Goal: Transaction & Acquisition: Purchase product/service

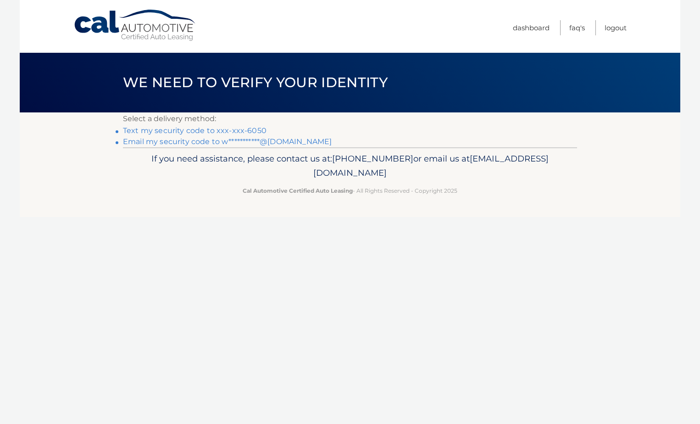
click at [196, 130] on link "Text my security code to xxx-xxx-6050" at bounding box center [195, 130] width 144 height 9
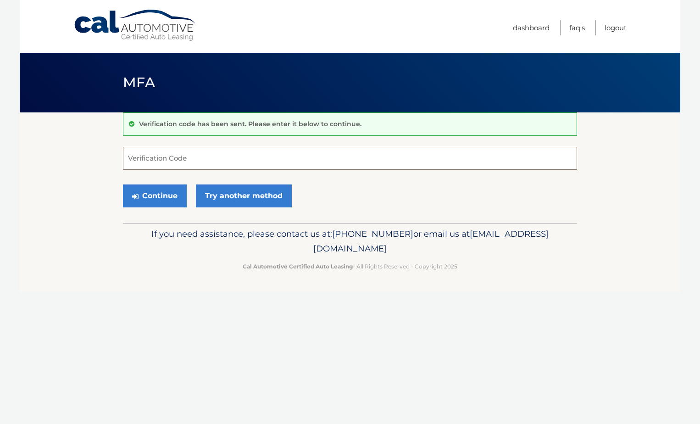
click at [190, 155] on input "Verification Code" at bounding box center [350, 158] width 454 height 23
type input "054629"
click at [123, 184] on button "Continue" at bounding box center [155, 195] width 64 height 23
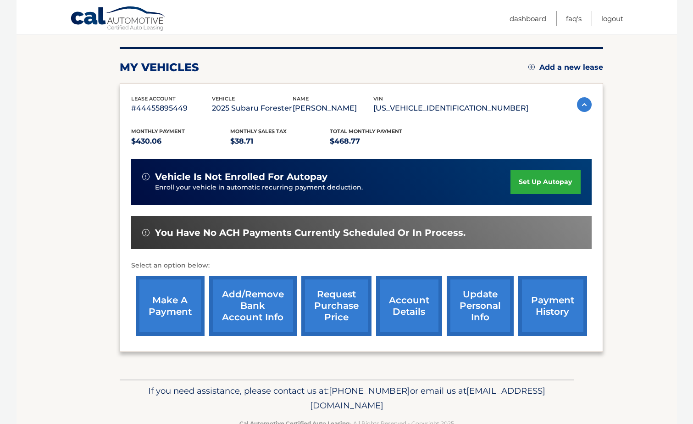
scroll to position [86, 0]
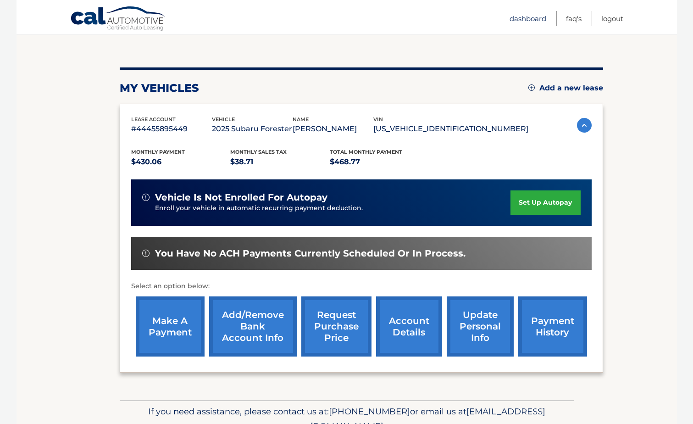
click at [533, 19] on link "Dashboard" at bounding box center [528, 18] width 37 height 15
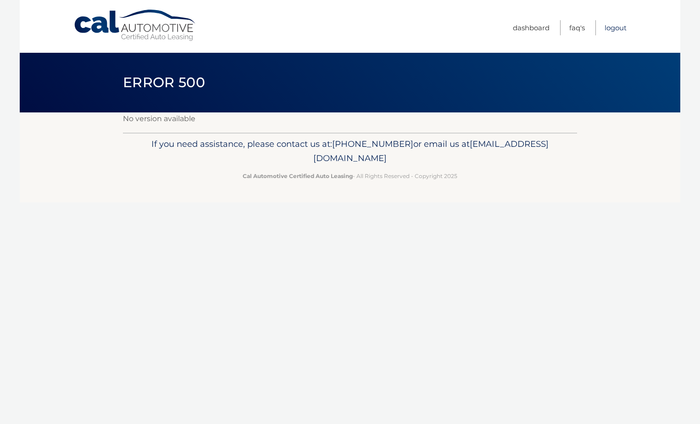
click at [615, 25] on link "Logout" at bounding box center [616, 27] width 22 height 15
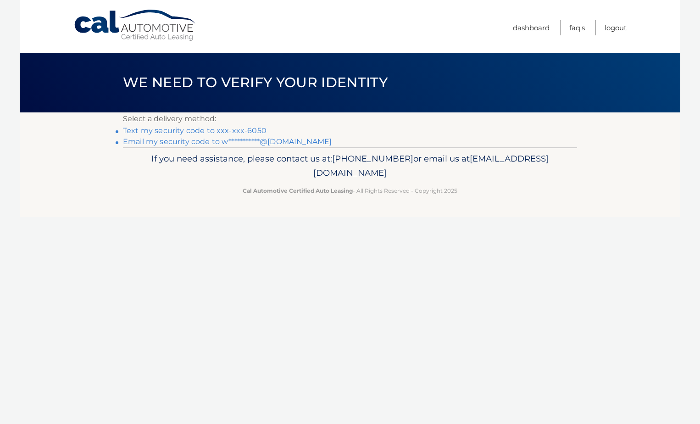
click at [186, 133] on link "Text my security code to xxx-xxx-6050" at bounding box center [195, 130] width 144 height 9
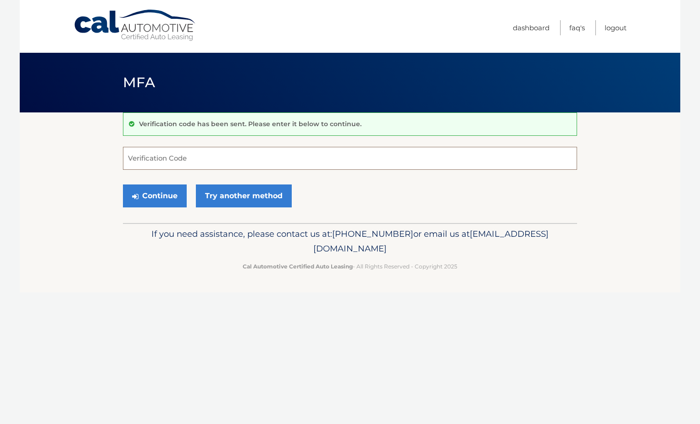
click at [172, 156] on input "Verification Code" at bounding box center [350, 158] width 454 height 23
type input "278011"
click at [151, 198] on button "Continue" at bounding box center [155, 195] width 64 height 23
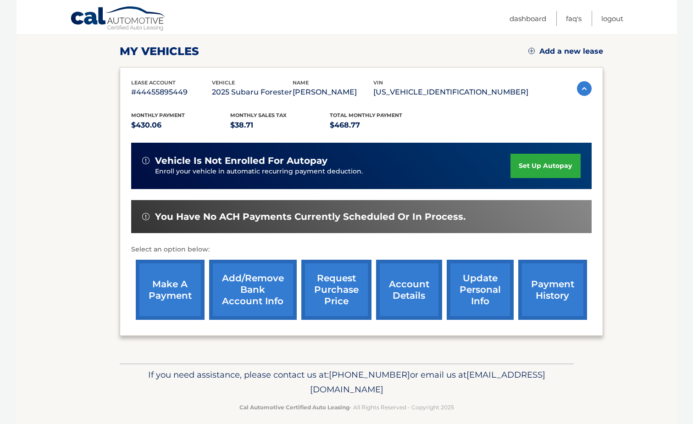
scroll to position [132, 0]
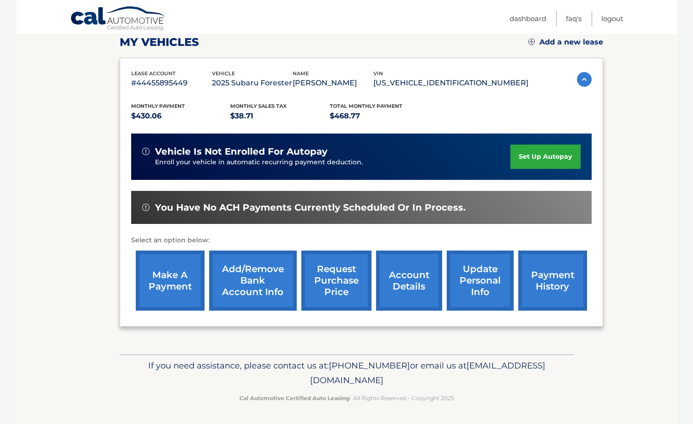
click at [401, 277] on link "account details" at bounding box center [409, 281] width 66 height 60
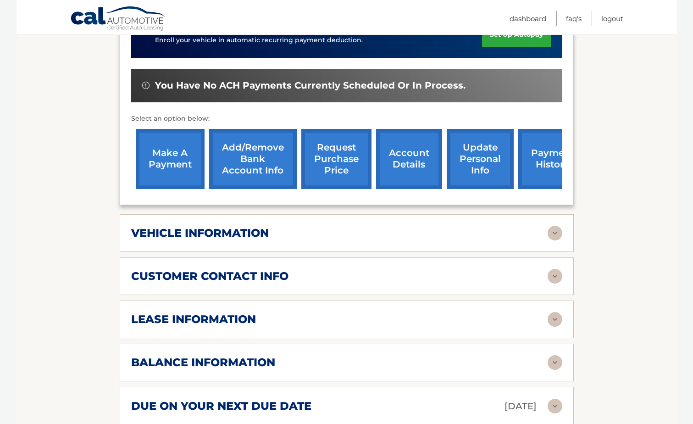
scroll to position [275, 0]
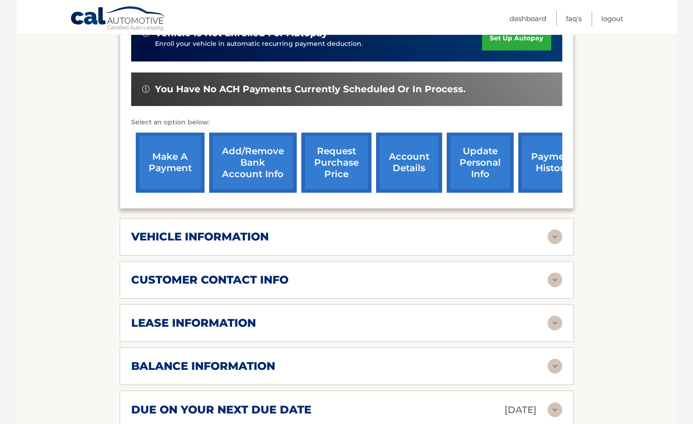
click at [538, 152] on link "payment history" at bounding box center [553, 163] width 69 height 60
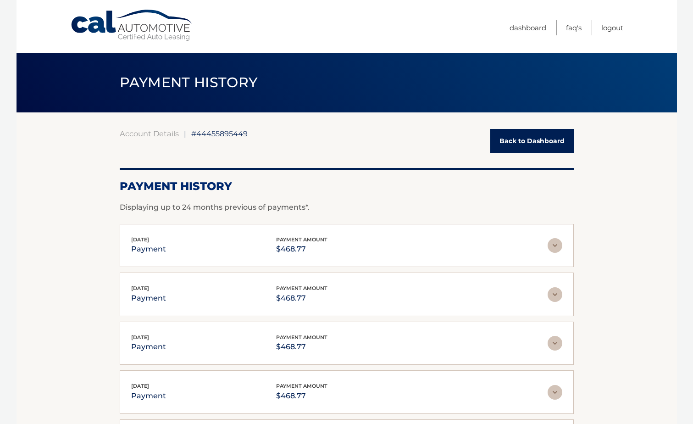
click at [522, 141] on link "Back to Dashboard" at bounding box center [533, 141] width 84 height 24
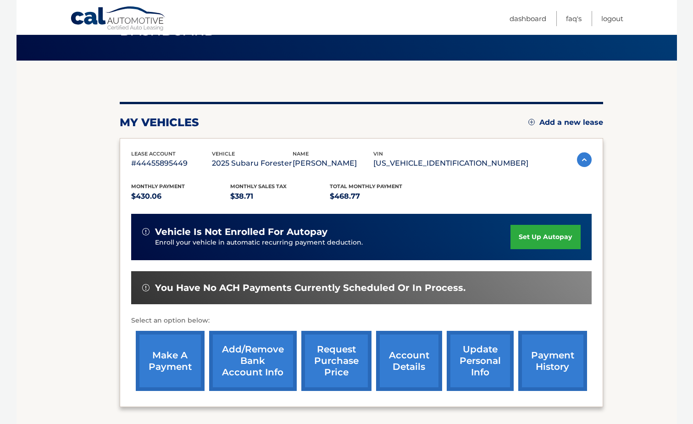
scroll to position [132, 0]
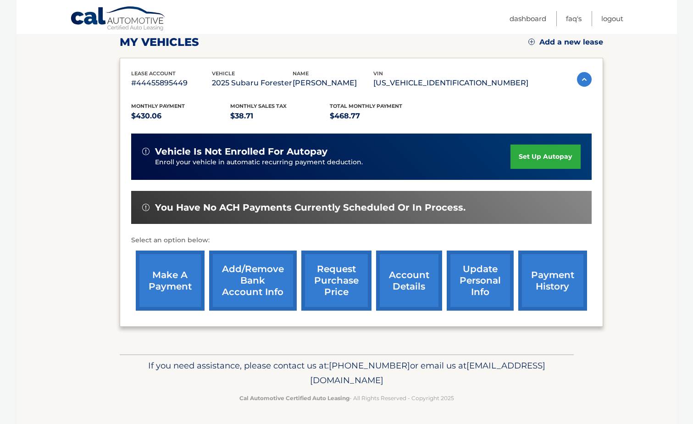
click at [328, 287] on link "request purchase price" at bounding box center [336, 281] width 70 height 60
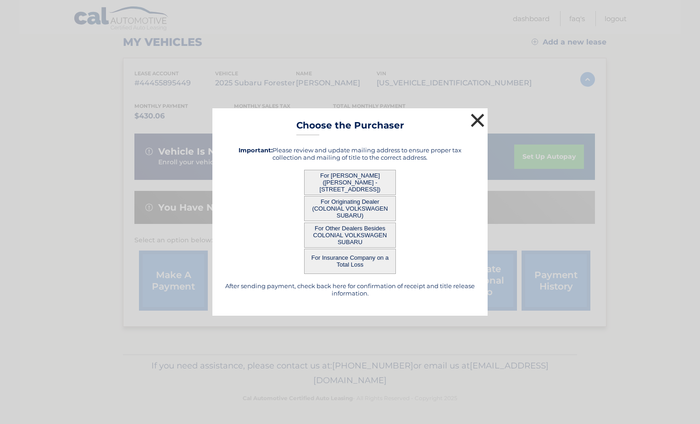
click at [479, 118] on button "×" at bounding box center [478, 120] width 18 height 18
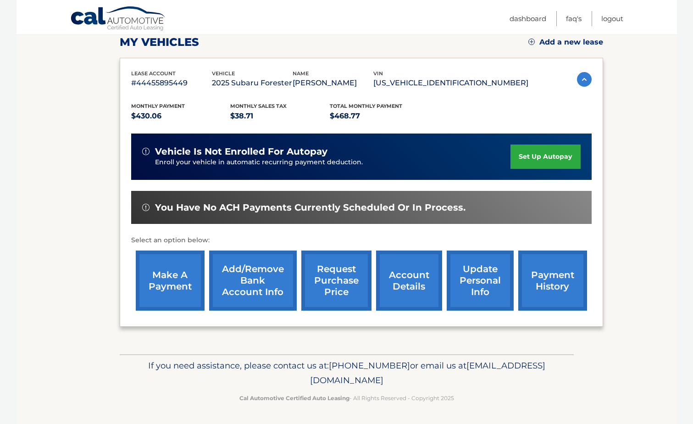
click at [170, 288] on link "make a payment" at bounding box center [170, 281] width 69 height 60
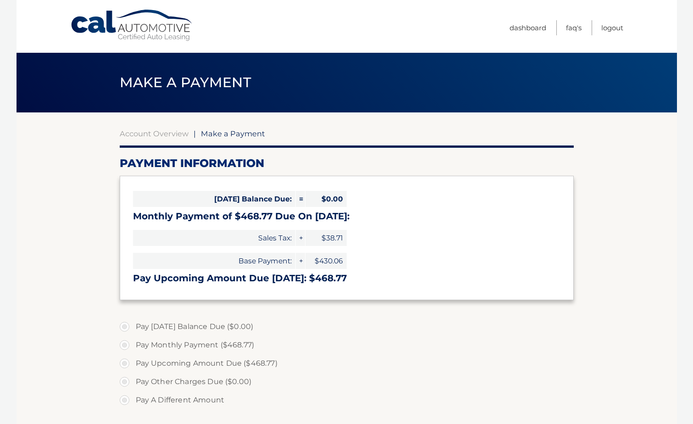
select select "NzMzN2I2ZTctZWQ3NS00M2QwLWFlMzItNzgzNWQ0OGQxY2E5"
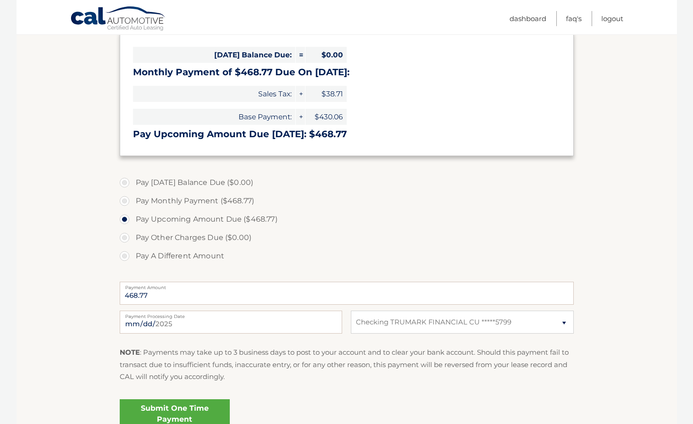
scroll to position [184, 0]
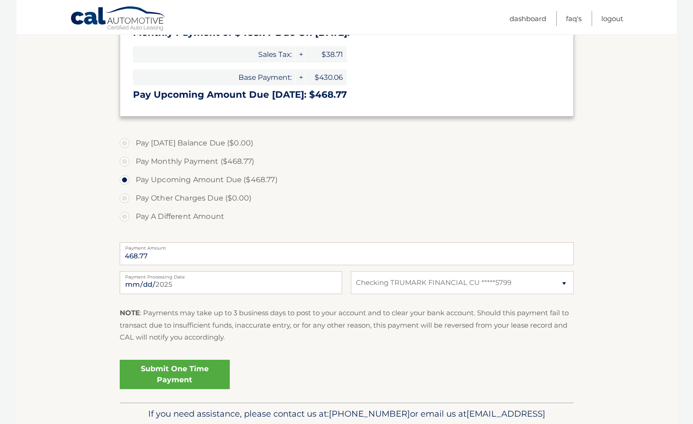
click at [246, 278] on label "Payment Processing Date" at bounding box center [231, 274] width 223 height 7
click at [246, 278] on input "[DATE]" at bounding box center [231, 282] width 223 height 23
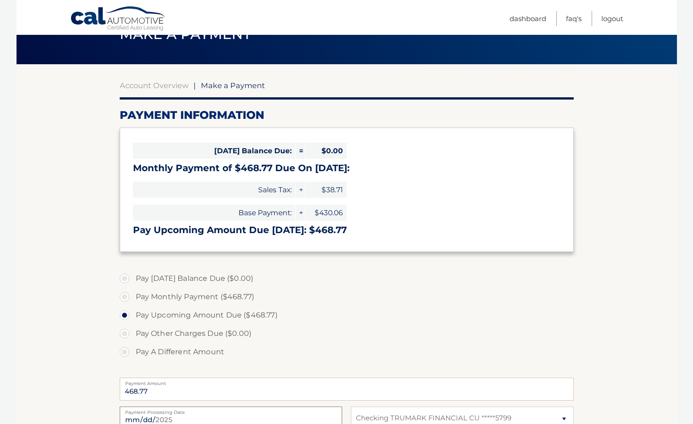
scroll to position [46, 0]
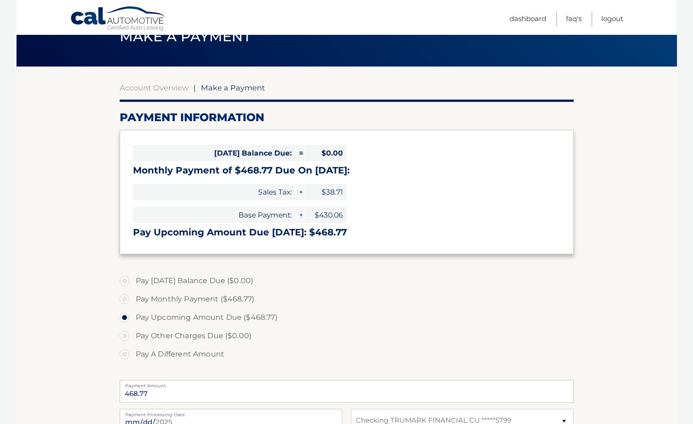
click at [127, 299] on label "Pay Monthly Payment ($468.77)" at bounding box center [347, 299] width 454 height 18
click at [127, 299] on input "Pay Monthly Payment ($468.77)" at bounding box center [127, 297] width 9 height 15
radio input "true"
click at [126, 317] on label "Pay Upcoming Amount Due ($468.77)" at bounding box center [347, 317] width 454 height 18
click at [126, 317] on input "Pay Upcoming Amount Due ($468.77)" at bounding box center [127, 315] width 9 height 15
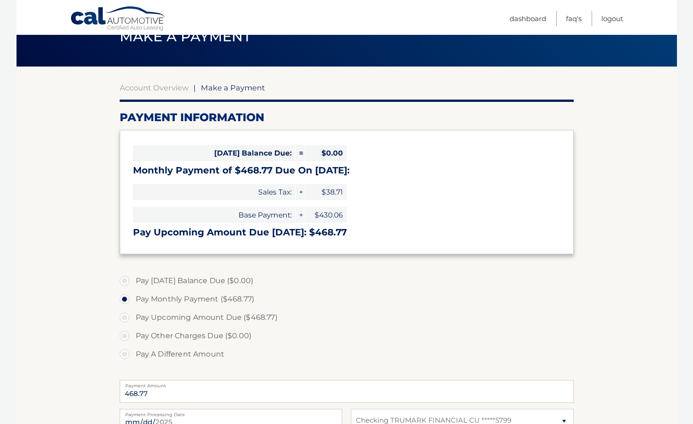
radio input "true"
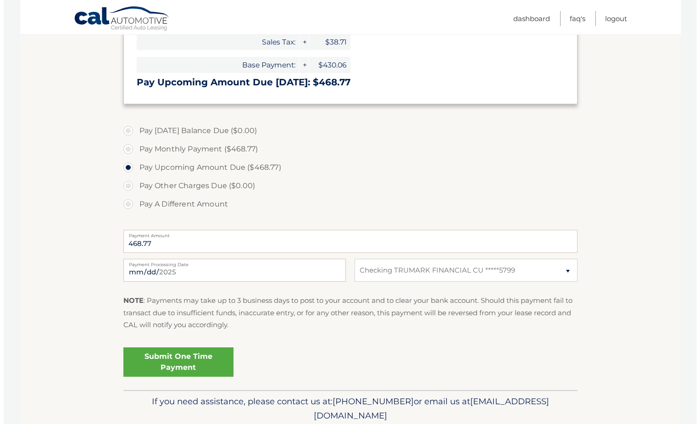
scroll to position [232, 0]
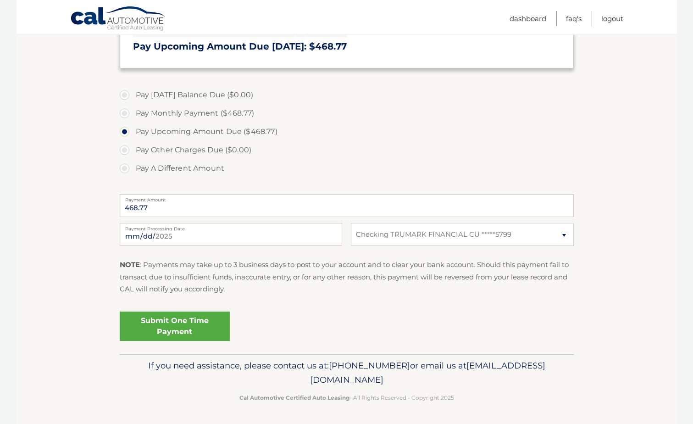
click at [173, 329] on link "Submit One Time Payment" at bounding box center [175, 326] width 110 height 29
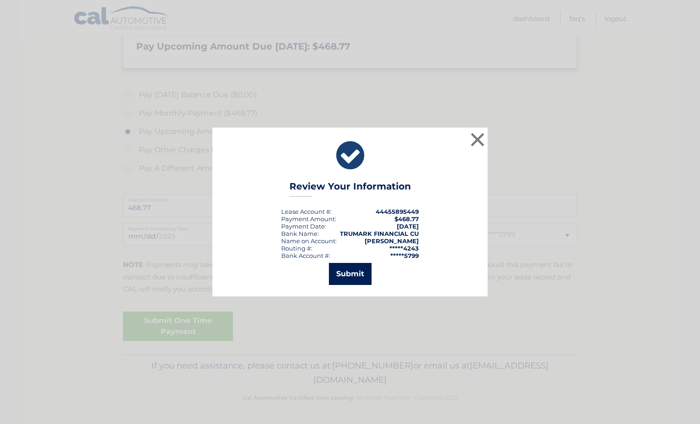
click at [349, 278] on button "Submit" at bounding box center [350, 274] width 43 height 22
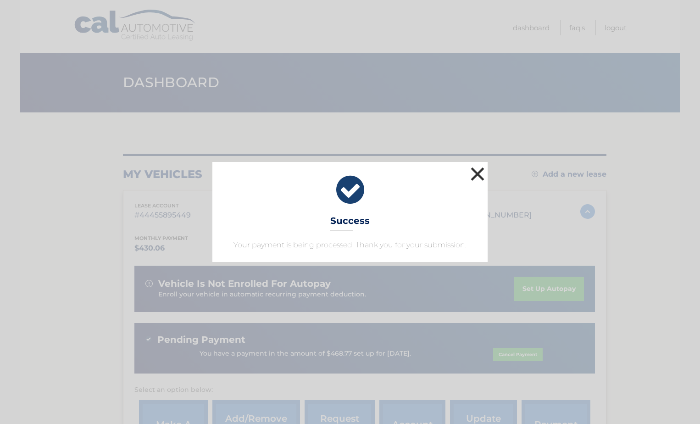
click at [477, 172] on button "×" at bounding box center [478, 174] width 18 height 18
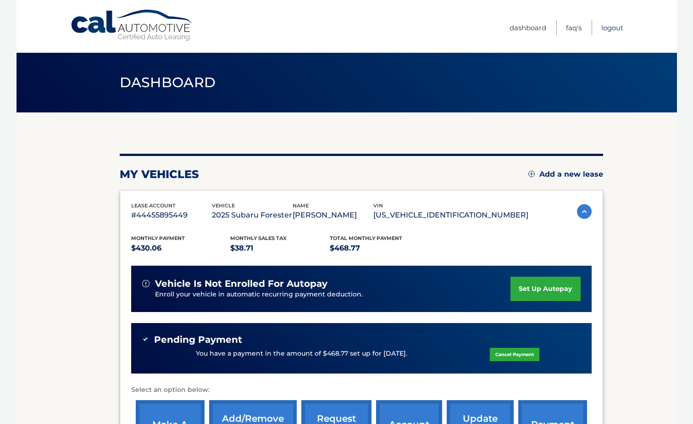
click at [608, 26] on link "Logout" at bounding box center [613, 27] width 22 height 15
